Goal: Information Seeking & Learning: Learn about a topic

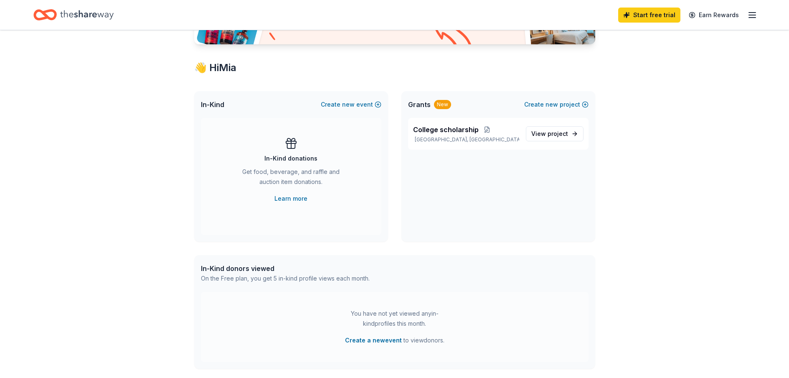
scroll to position [61, 0]
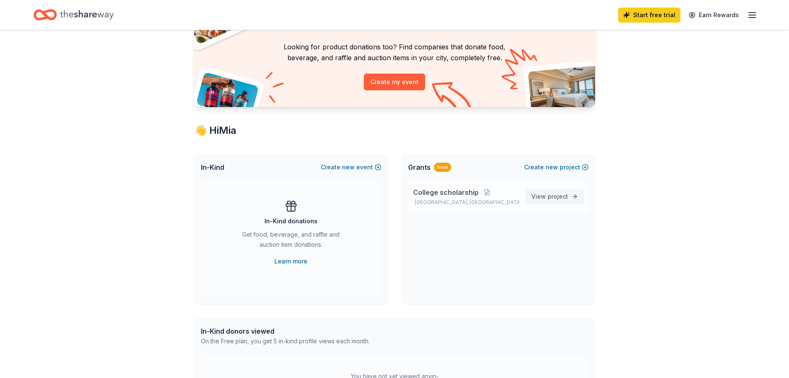
click at [550, 197] on span "project" at bounding box center [557, 196] width 20 height 7
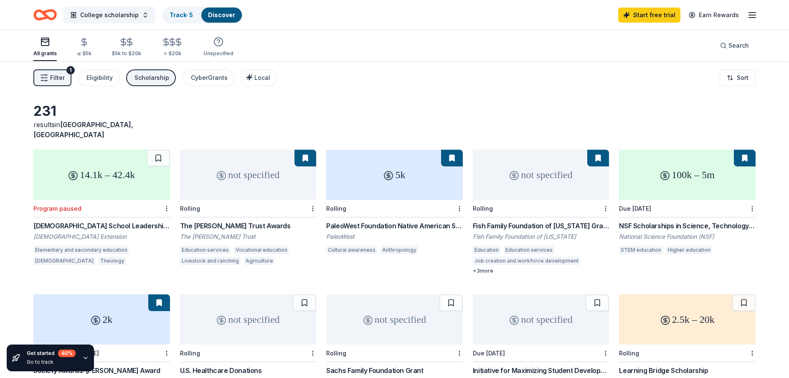
click at [69, 68] on div "1" at bounding box center [70, 70] width 8 height 8
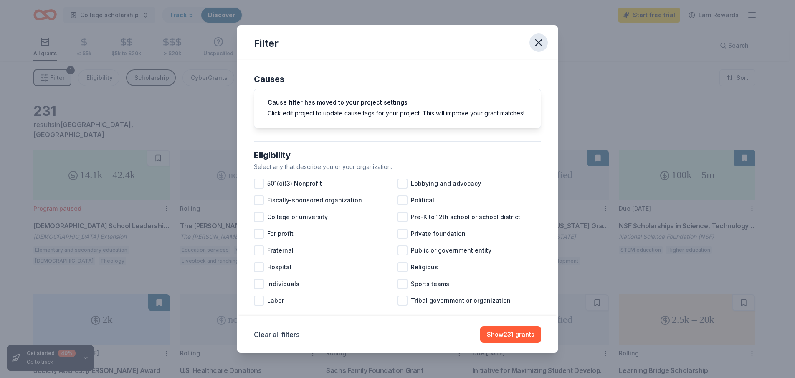
click at [538, 43] on icon "button" at bounding box center [539, 43] width 6 height 6
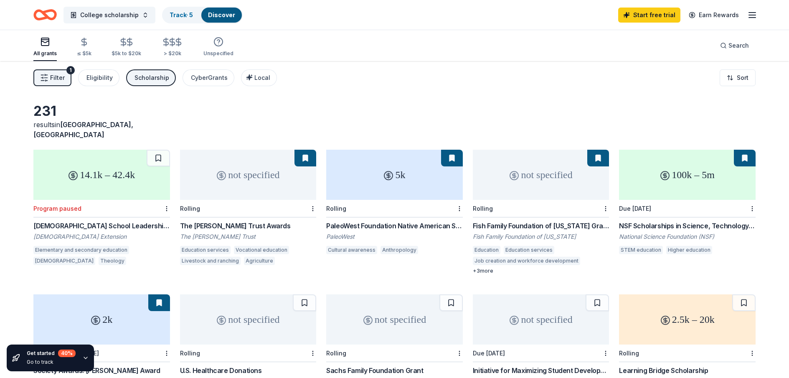
click at [152, 74] on div "Scholarship" at bounding box center [151, 78] width 35 height 10
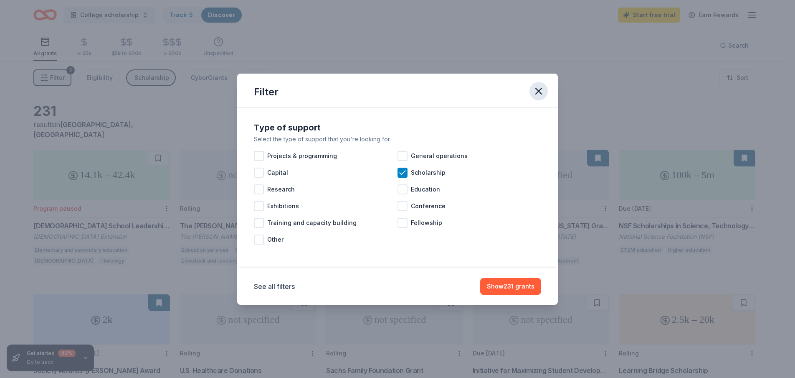
click at [536, 92] on icon "button" at bounding box center [539, 91] width 12 height 12
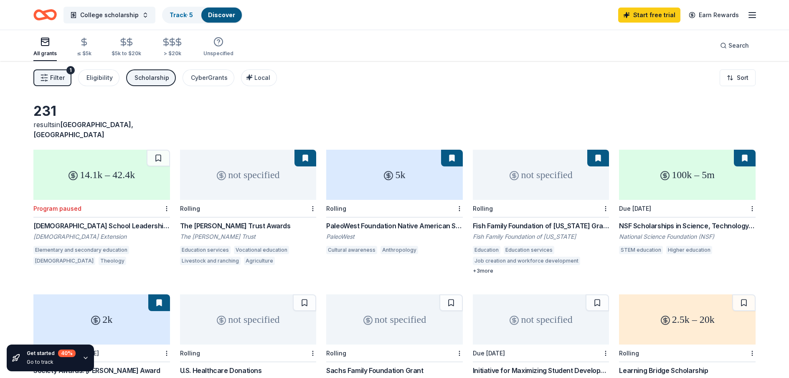
click at [259, 220] on div "The Dick Harrison Trust Awards" at bounding box center [248, 225] width 137 height 10
click at [686, 220] on div "NSF Scholarships in Science, Technology, Engineering, and Mathematics Program (…" at bounding box center [687, 225] width 137 height 10
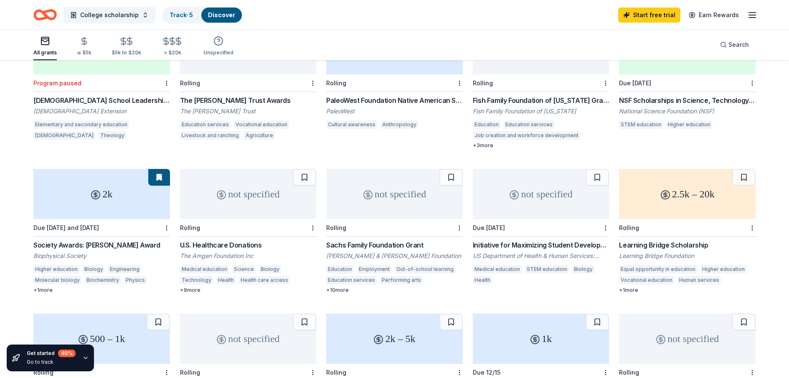
scroll to position [147, 0]
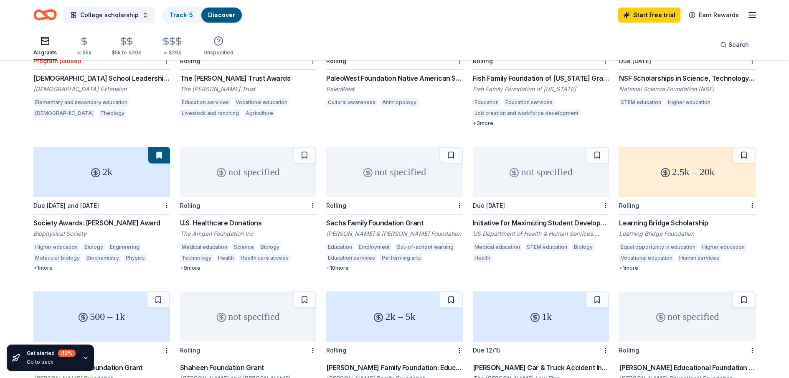
click at [110, 234] on div "Society Awards: Emily M. Gray Award Biophysical Society Higher education Biolog…" at bounding box center [101, 244] width 137 height 53
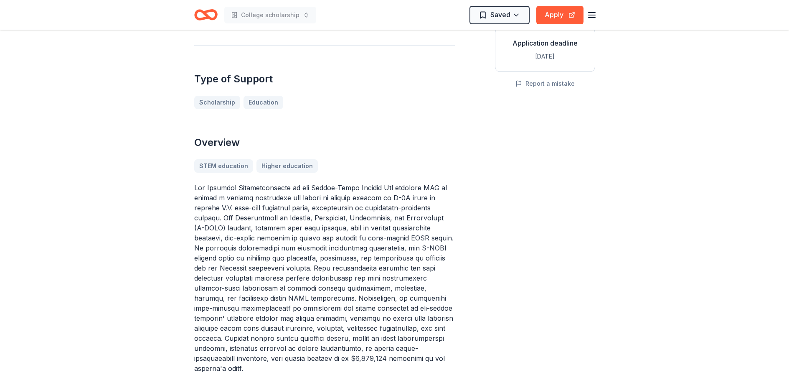
scroll to position [125, 0]
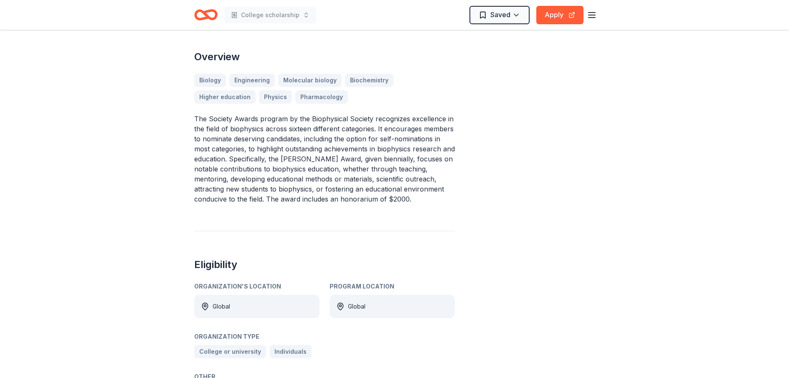
scroll to position [167, 0]
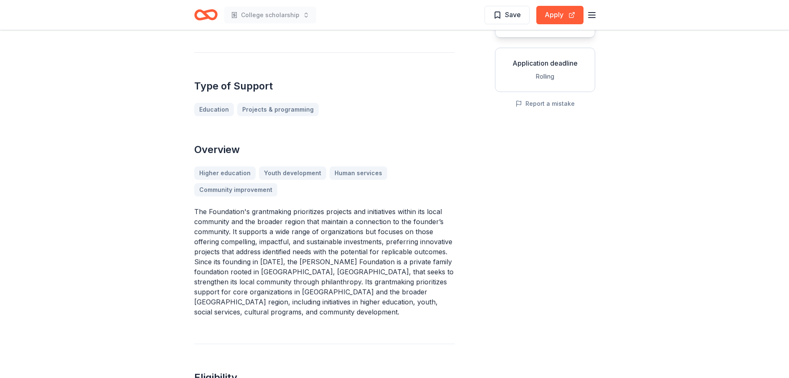
scroll to position [125, 0]
